Goal: Obtain resource: Obtain resource

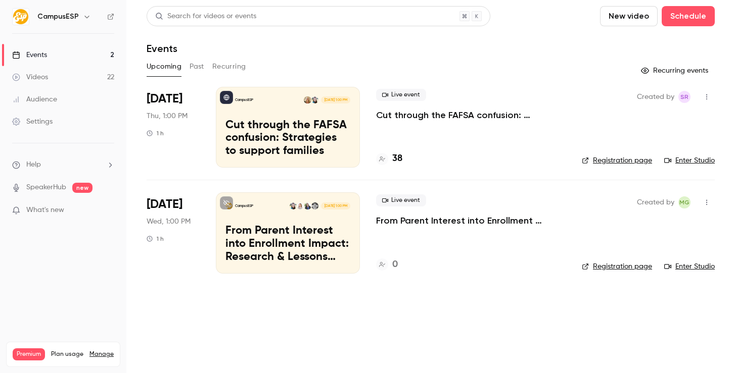
click at [195, 74] on button "Past" at bounding box center [196, 67] width 15 height 16
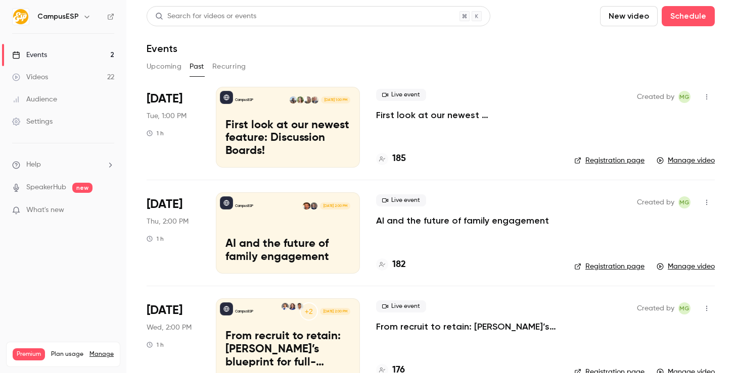
click at [292, 215] on div "CampusESP [DATE] 2:00 PM AI and the future of family engagement" at bounding box center [288, 233] width 144 height 81
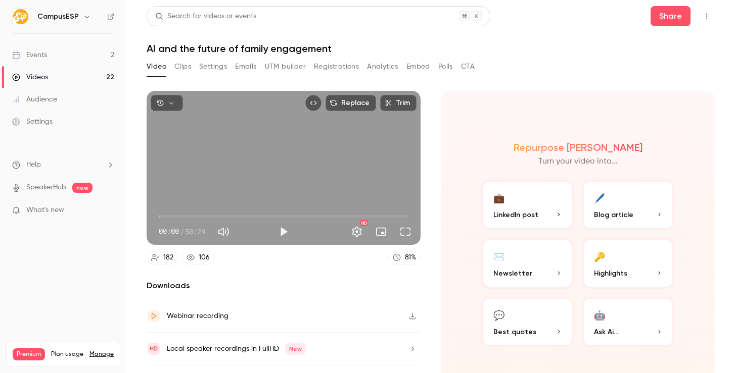
click at [467, 73] on button "CTA" at bounding box center [468, 67] width 14 height 16
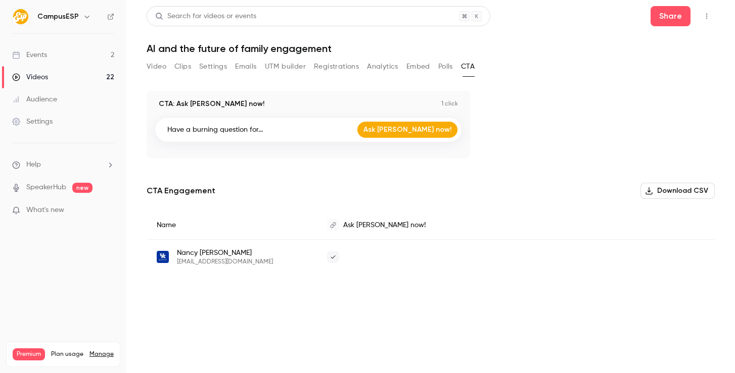
click at [429, 67] on button "Embed" at bounding box center [418, 67] width 24 height 16
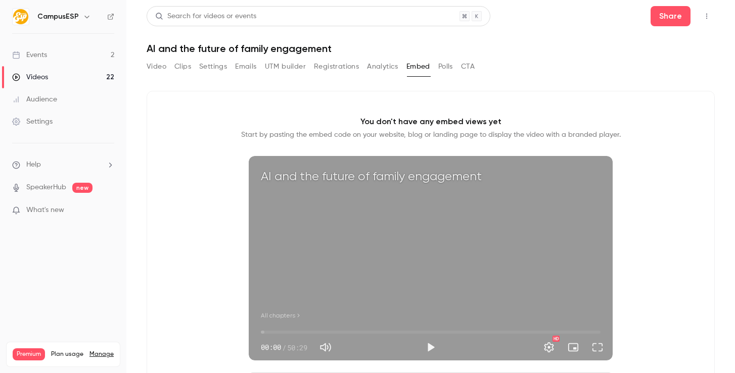
click at [193, 58] on div "Search for videos or events Share AI and the future of family engagement Video …" at bounding box center [431, 186] width 568 height 361
click at [187, 63] on button "Clips" at bounding box center [182, 67] width 17 height 16
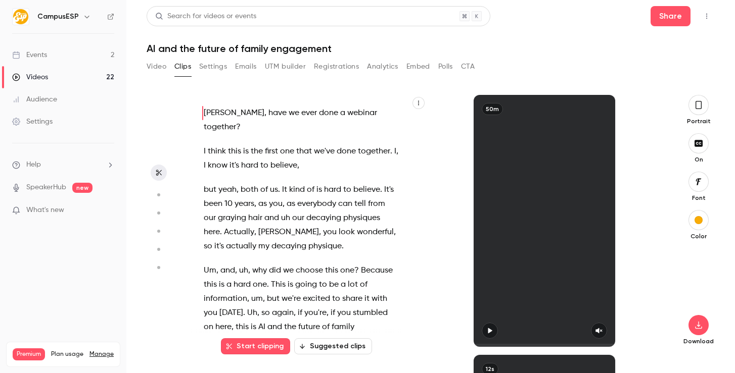
click at [419, 103] on icon "button" at bounding box center [418, 103] width 6 height 6
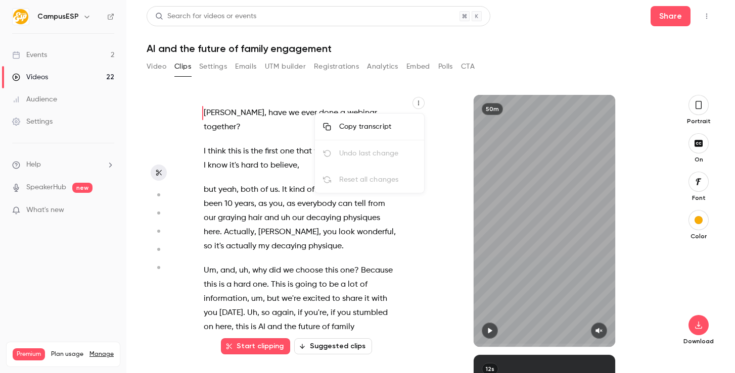
click at [398, 125] on div "Copy transcript" at bounding box center [377, 127] width 77 height 10
